Goal: Task Accomplishment & Management: Use online tool/utility

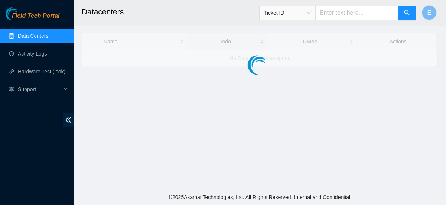
click at [103, 105] on main "Datacenters Ticket ID E Name Todo RMAs Actions No Data Centers assigned" at bounding box center [259, 95] width 371 height 190
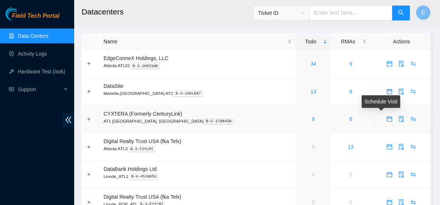
click at [384, 119] on span "calendar" at bounding box center [389, 119] width 11 height 6
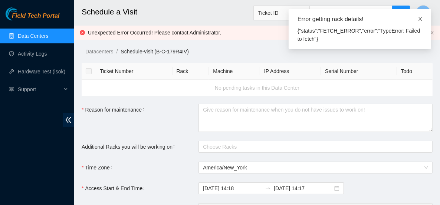
click at [420, 19] on icon "close" at bounding box center [420, 19] width 4 height 4
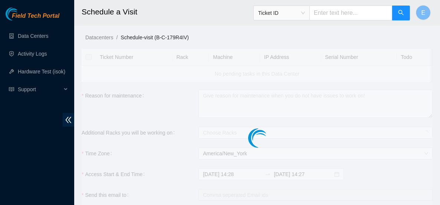
checkbox input "true"
